Goal: Find specific page/section: Find specific page/section

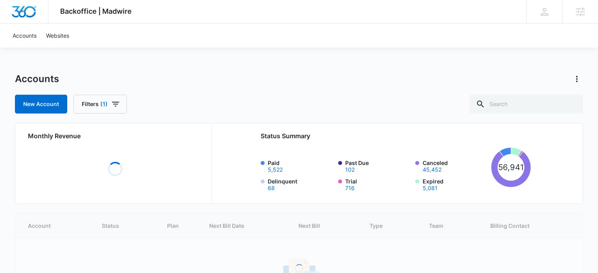
click at [537, 70] on div "Backoffice | Madwire Apps Settings [PERSON_NAME] Deeney [EMAIL_ADDRESS][PERSON_…" at bounding box center [299, 180] width 598 height 360
click at [512, 105] on input "text" at bounding box center [526, 104] width 114 height 19
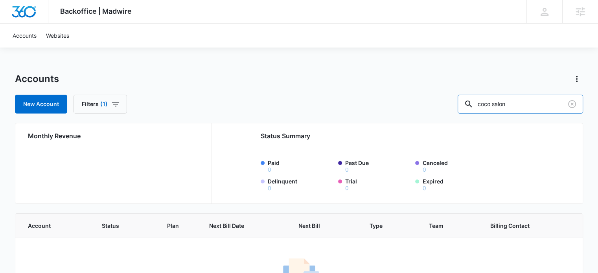
click at [530, 104] on input "coco salon" at bounding box center [520, 104] width 125 height 19
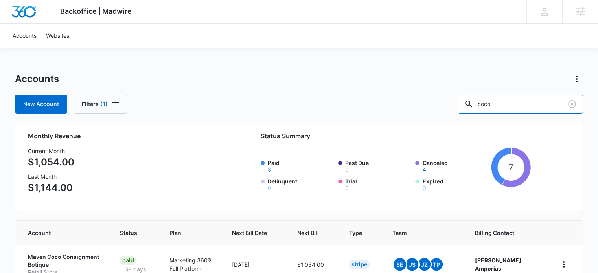
click at [509, 107] on input "coco" at bounding box center [520, 104] width 125 height 19
paste input "M35192"
type input "M35192"
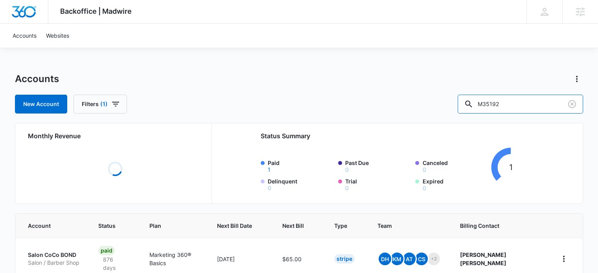
scroll to position [35, 0]
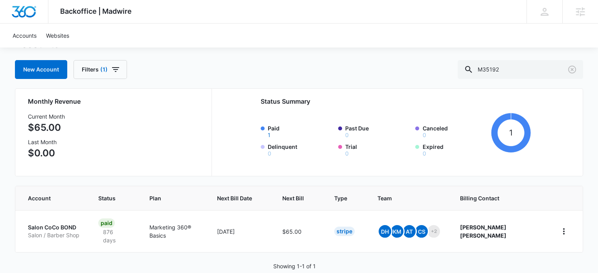
click at [67, 224] on p "Salon CoCo BOND" at bounding box center [53, 228] width 51 height 8
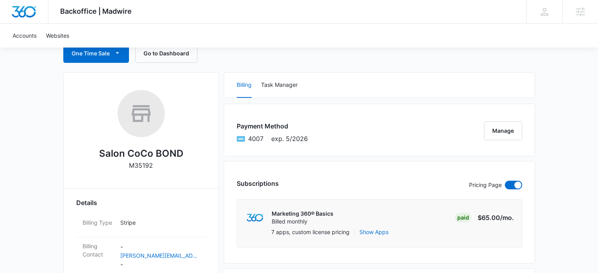
scroll to position [39, 0]
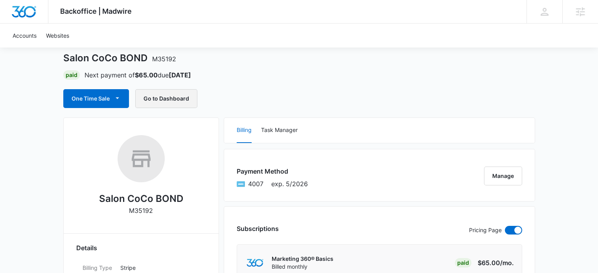
click at [173, 100] on button "Go to Dashboard" at bounding box center [166, 98] width 62 height 19
